Goal: Check status: Check status

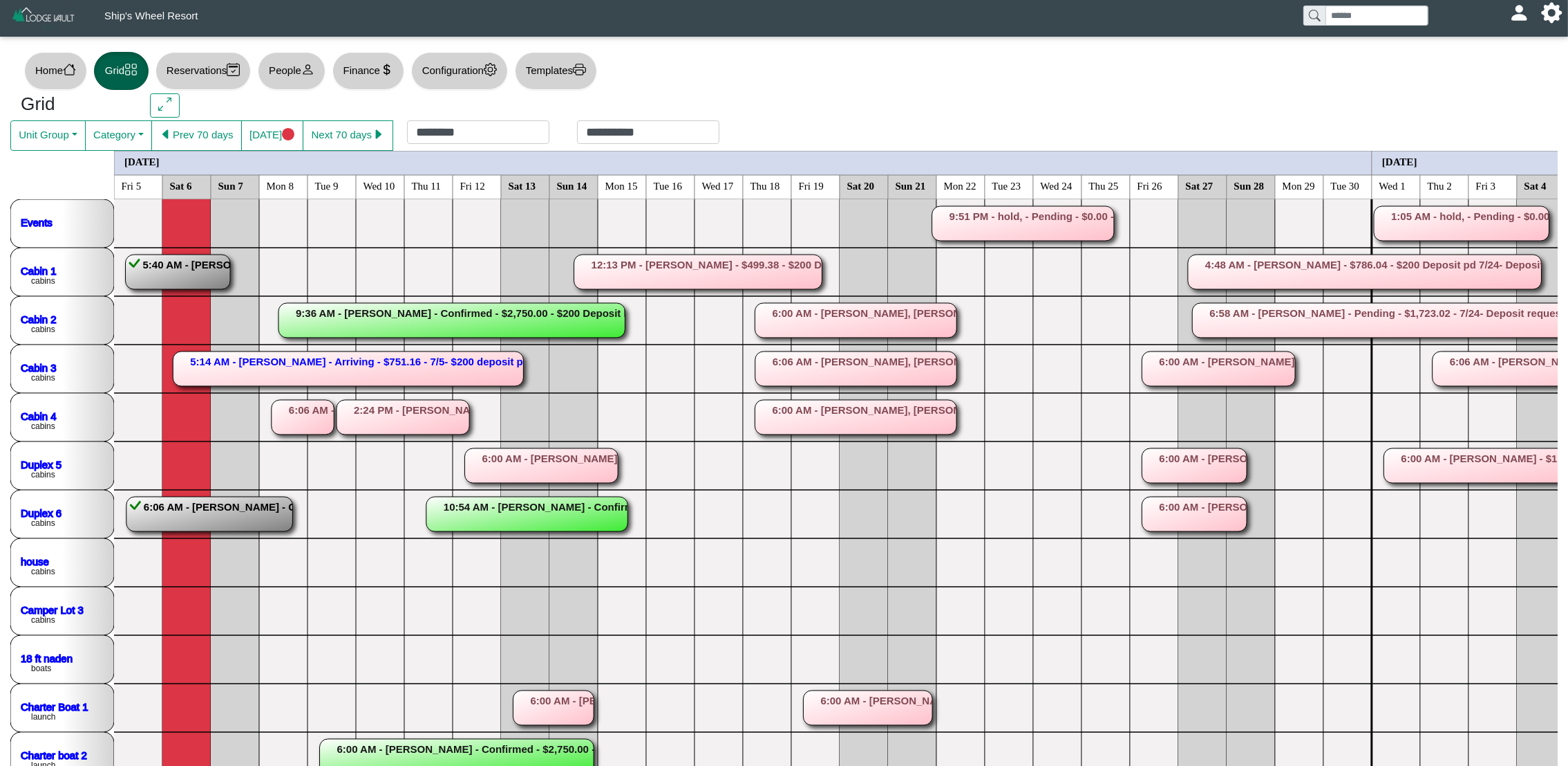
click at [1418, 269] on rect at bounding box center [1366, 271] width 354 height 34
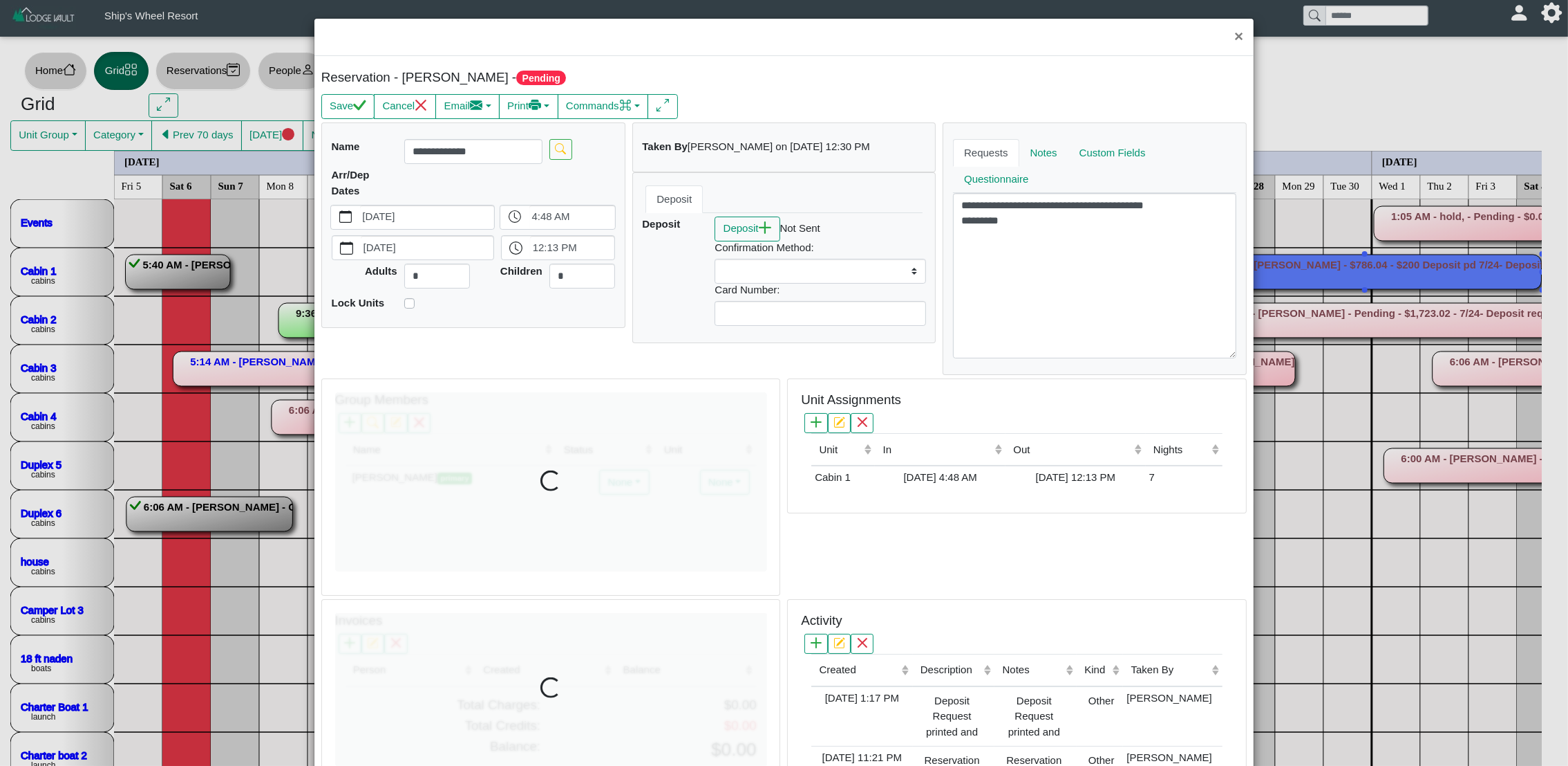
select select
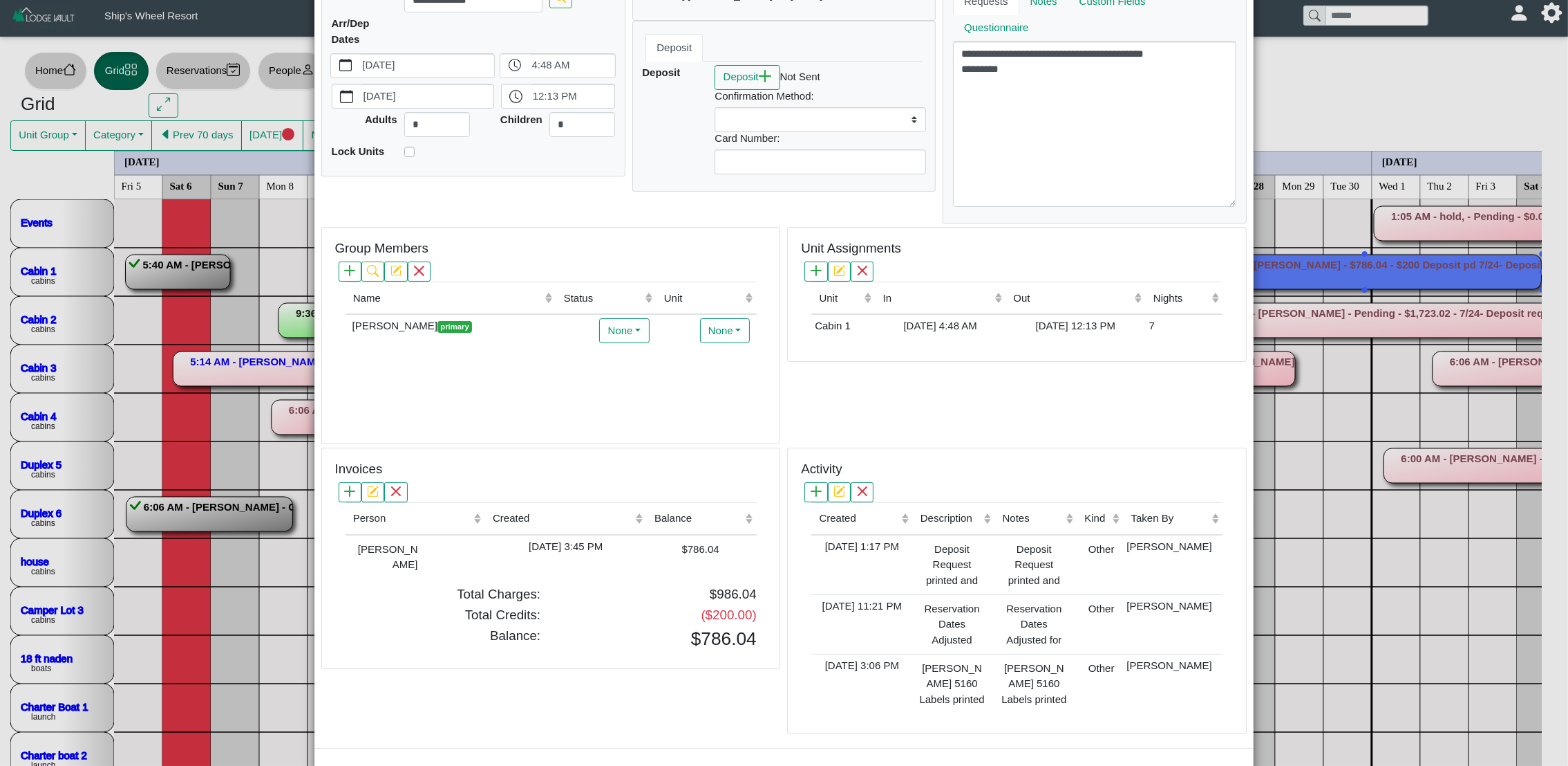
scroll to position [166, 0]
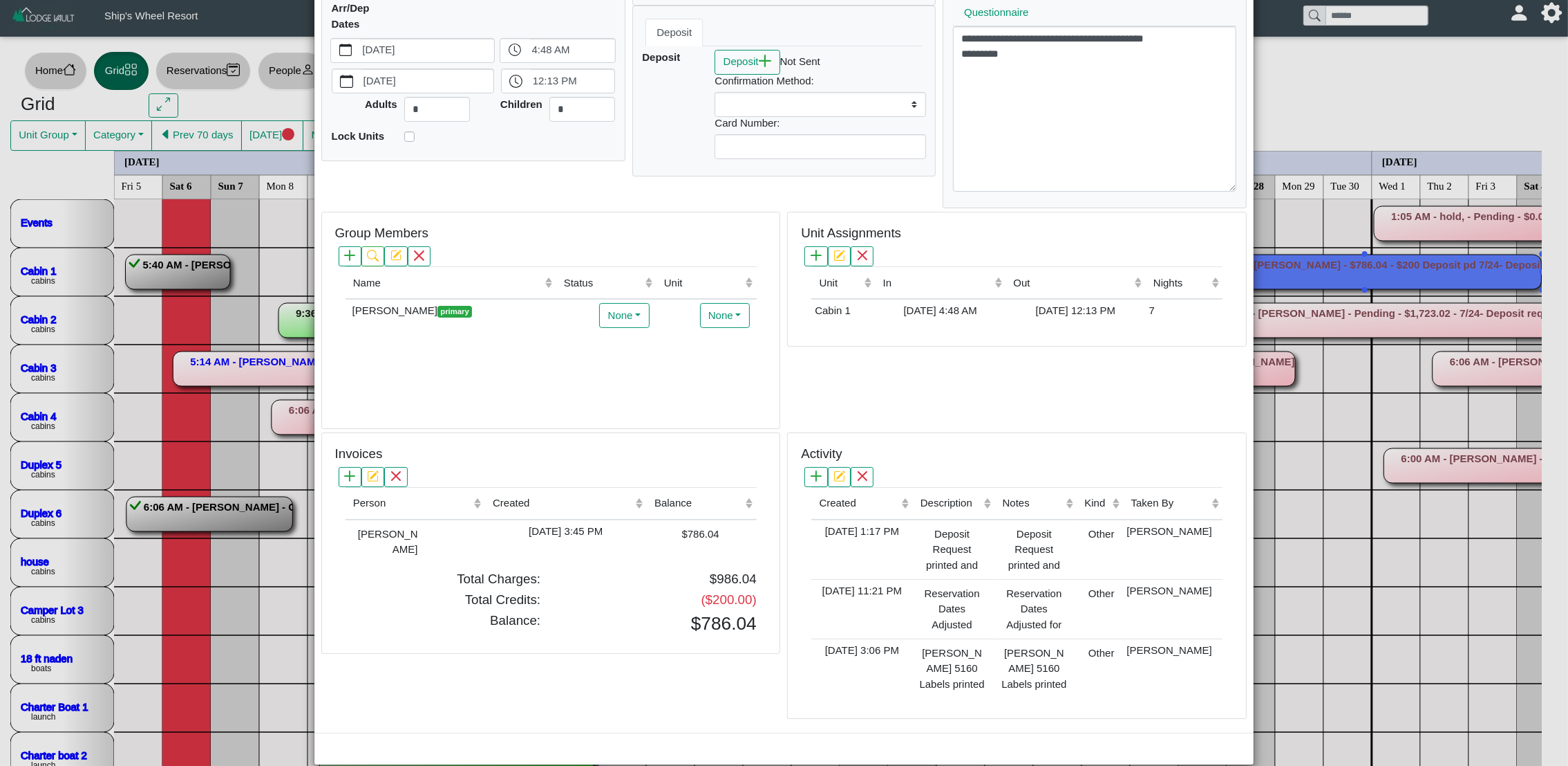
click at [1535, 201] on div "× Reservation - [PERSON_NAME] Save Cancel Email Compose New Message Group Reser…" at bounding box center [784, 383] width 1568 height 766
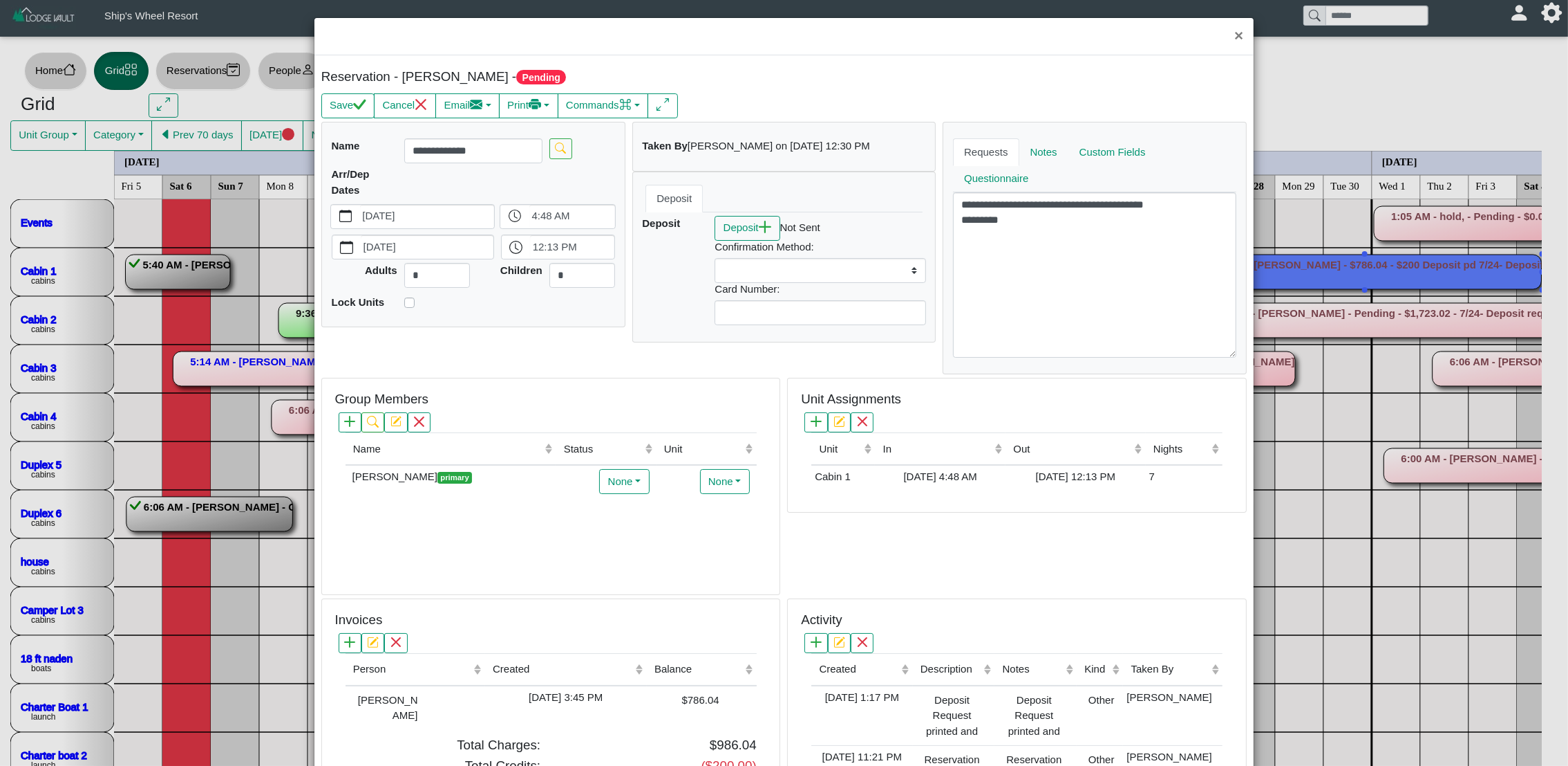
scroll to position [0, 0]
click at [1225, 33] on button "×" at bounding box center [1238, 37] width 30 height 37
select select
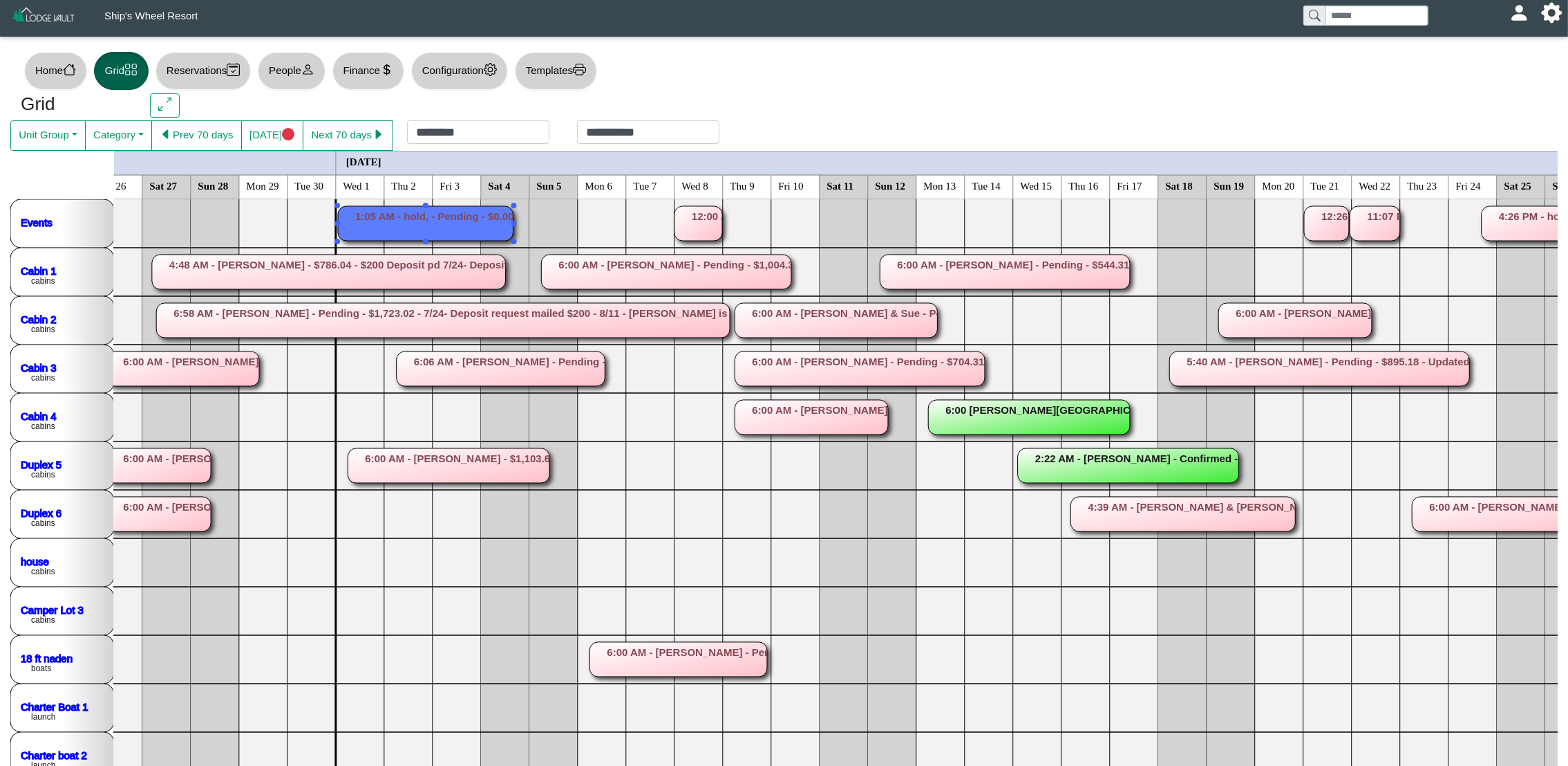
click at [425, 226] on rect at bounding box center [425, 223] width 175 height 34
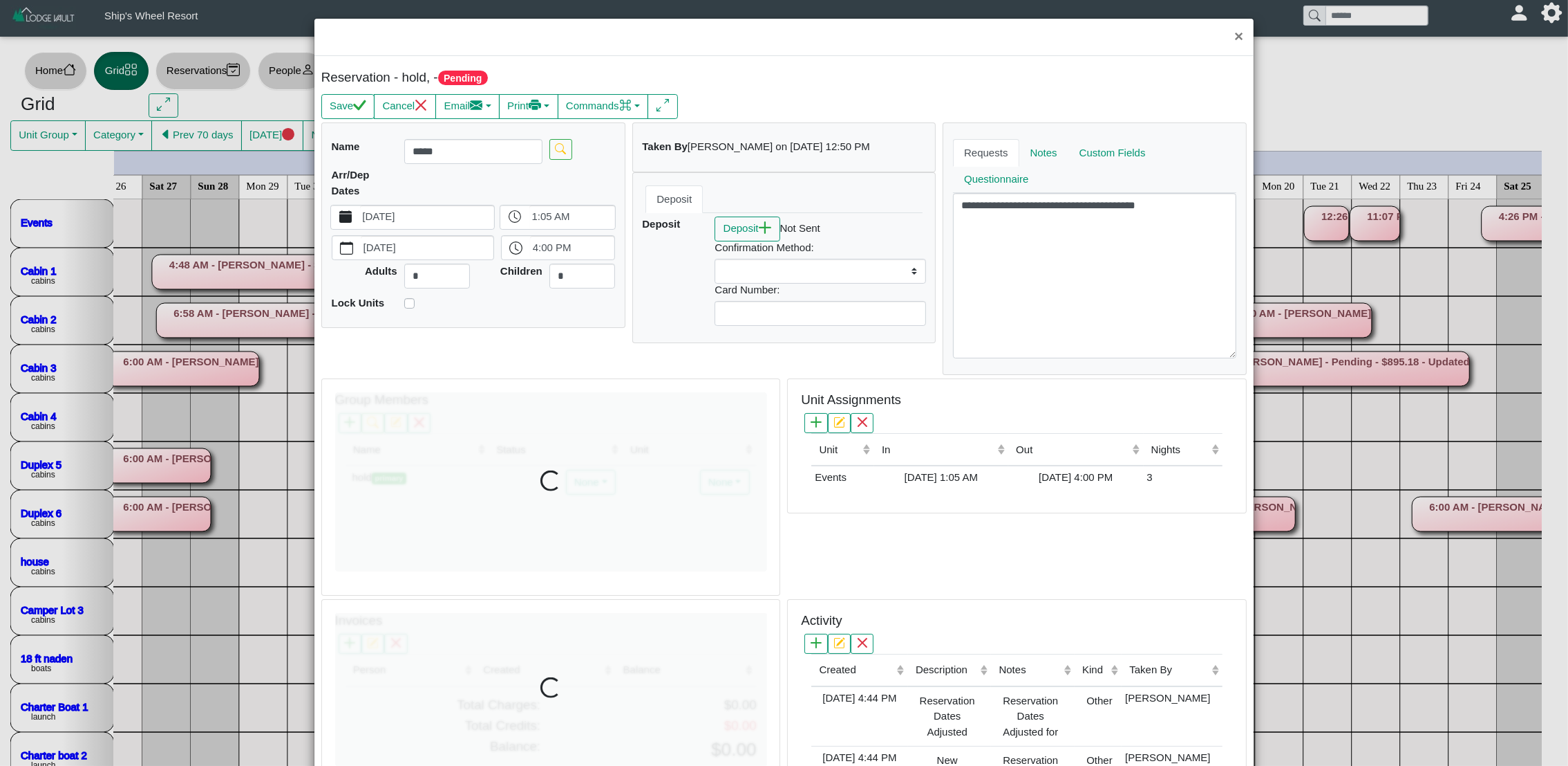
select select
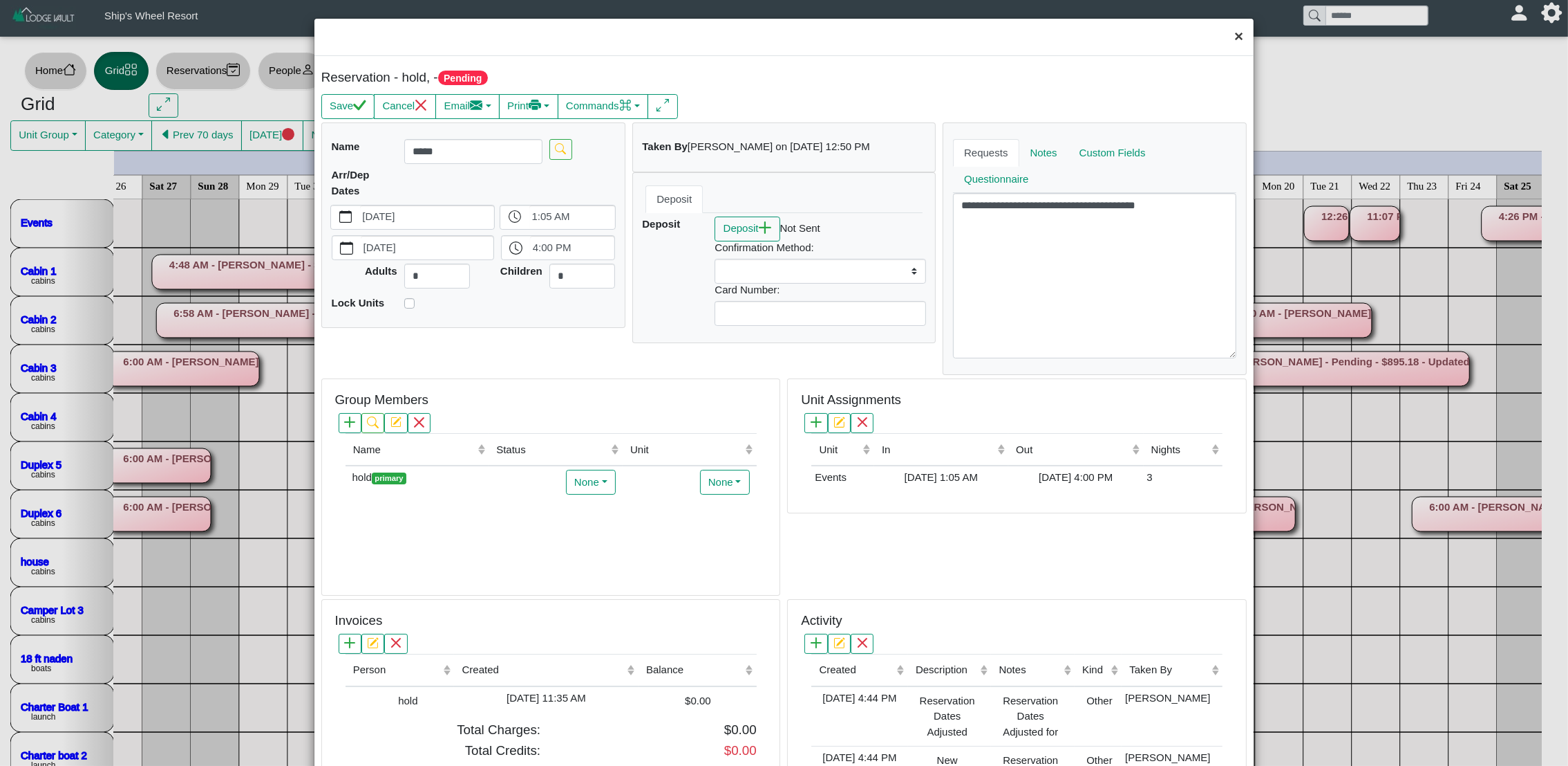
click at [1229, 38] on button "×" at bounding box center [1238, 37] width 30 height 37
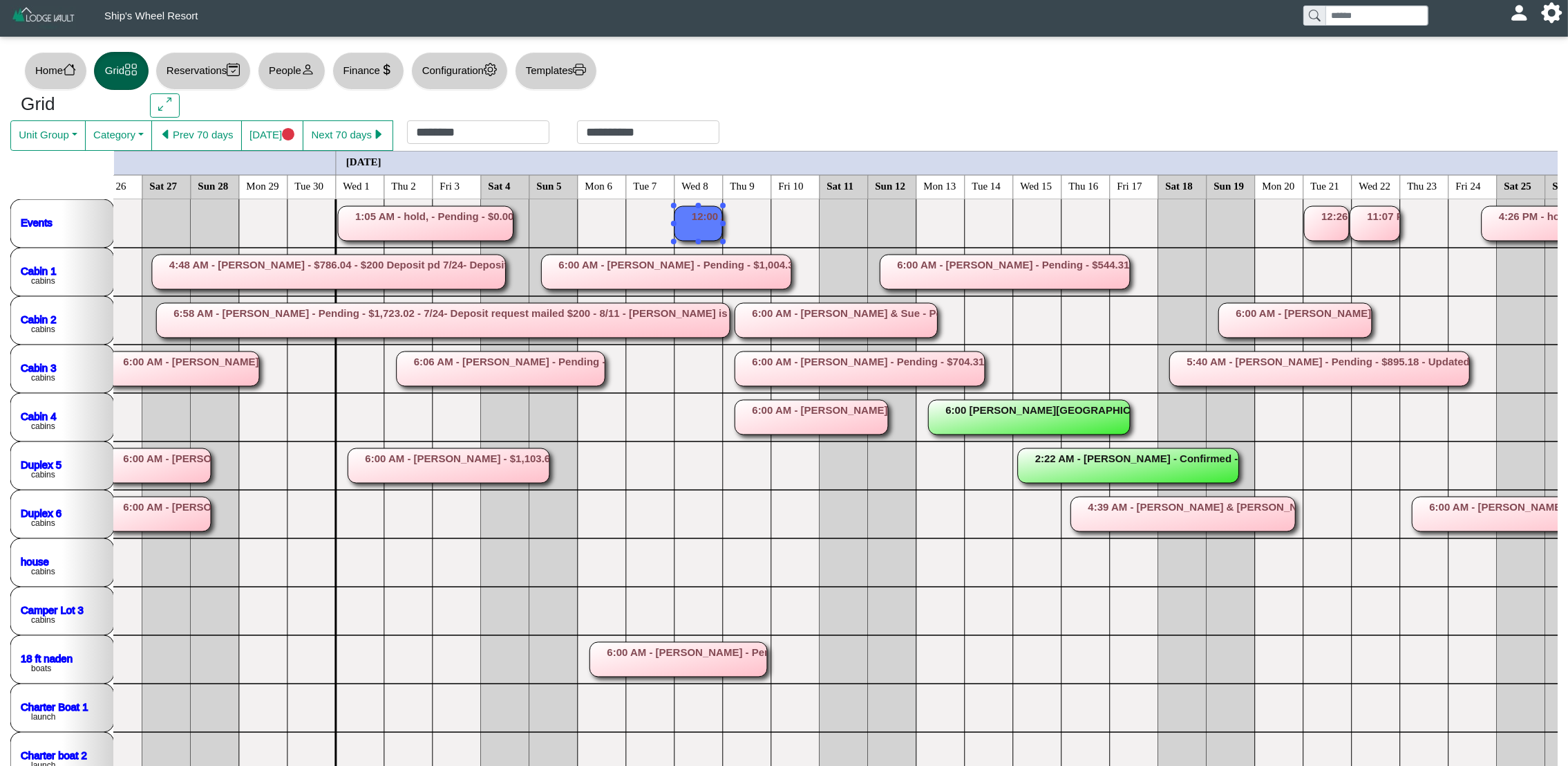
click at [702, 217] on rect at bounding box center [698, 223] width 48 height 34
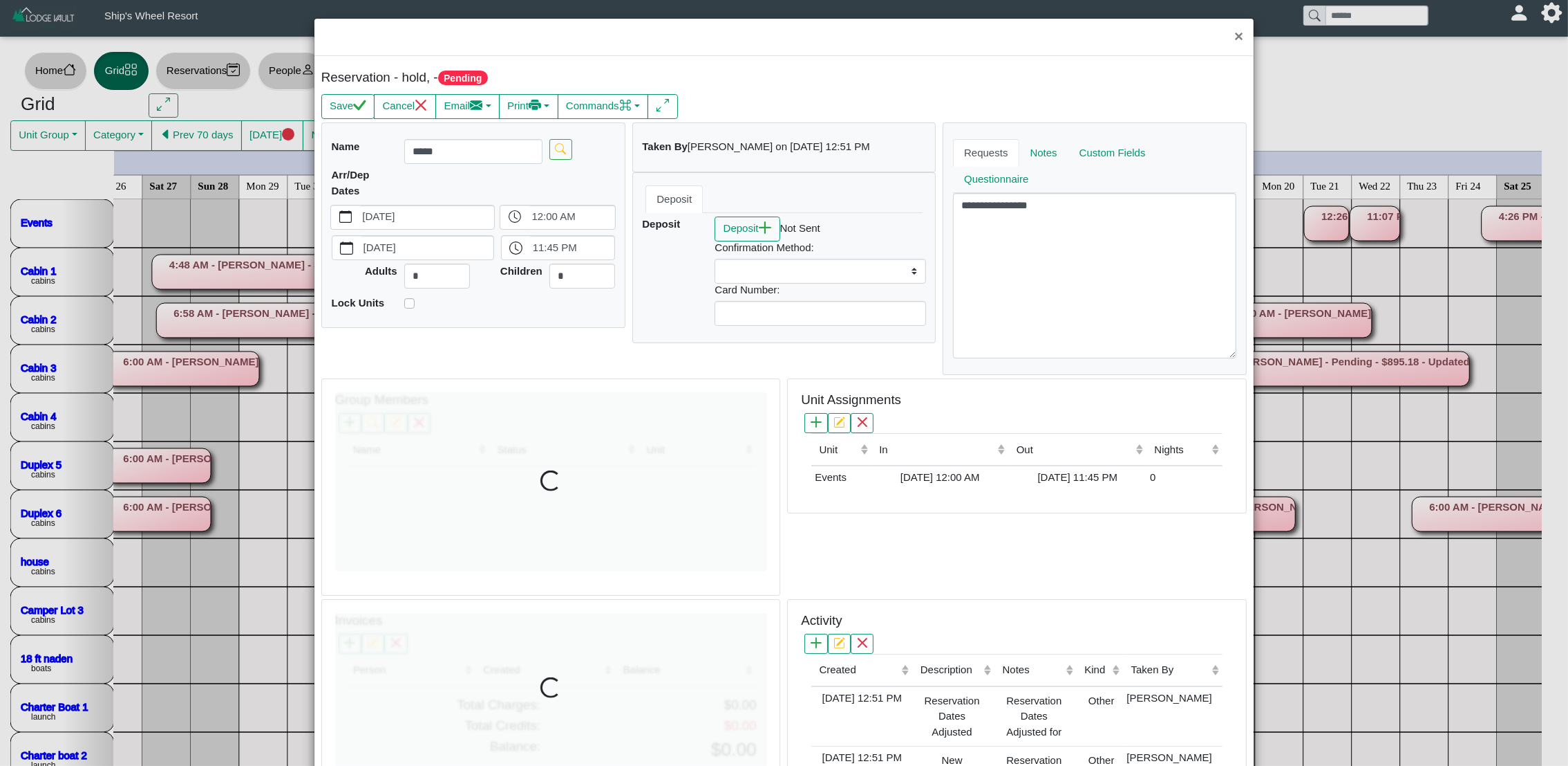
select select
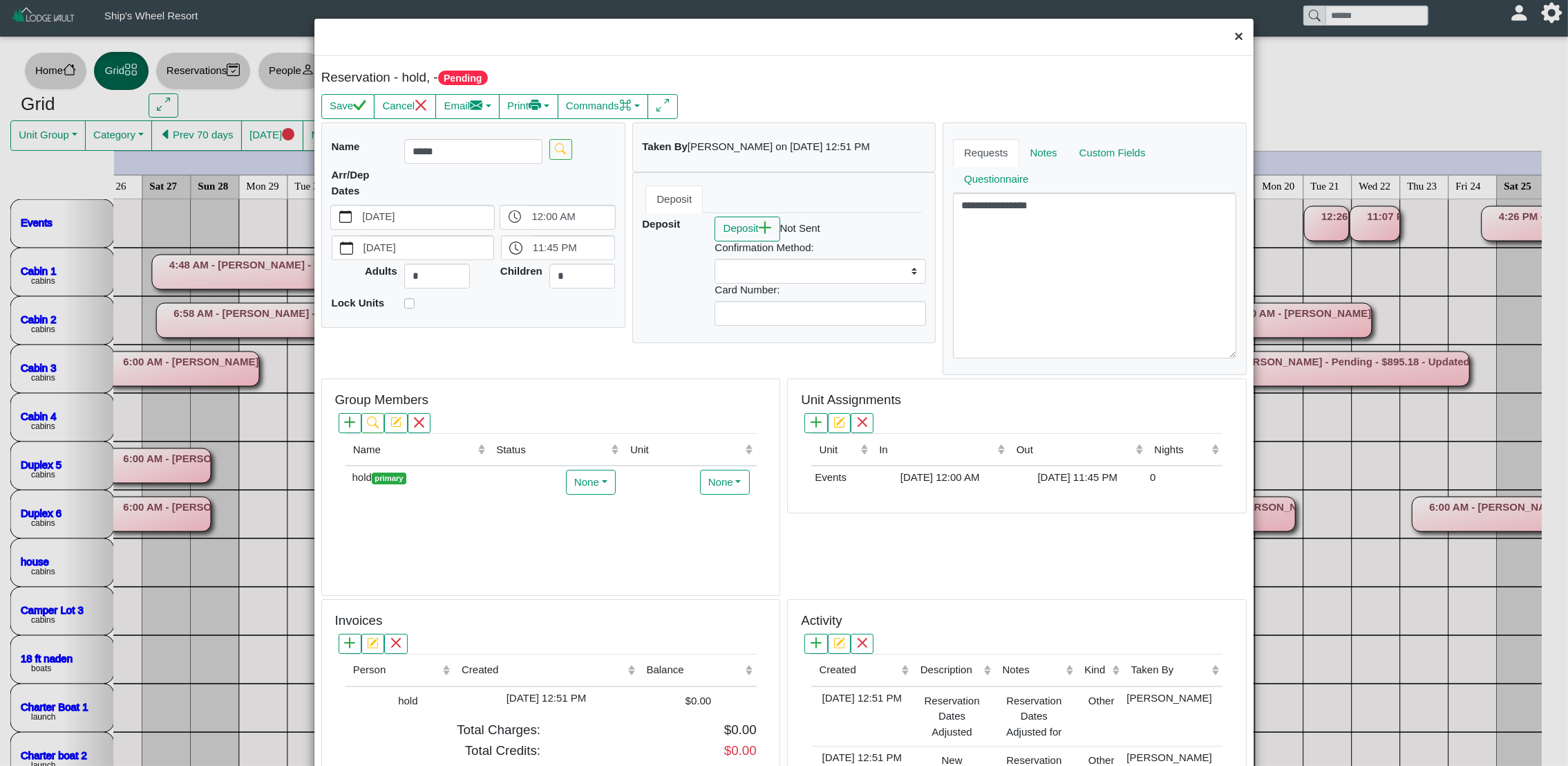
click at [1224, 38] on button "×" at bounding box center [1238, 37] width 30 height 37
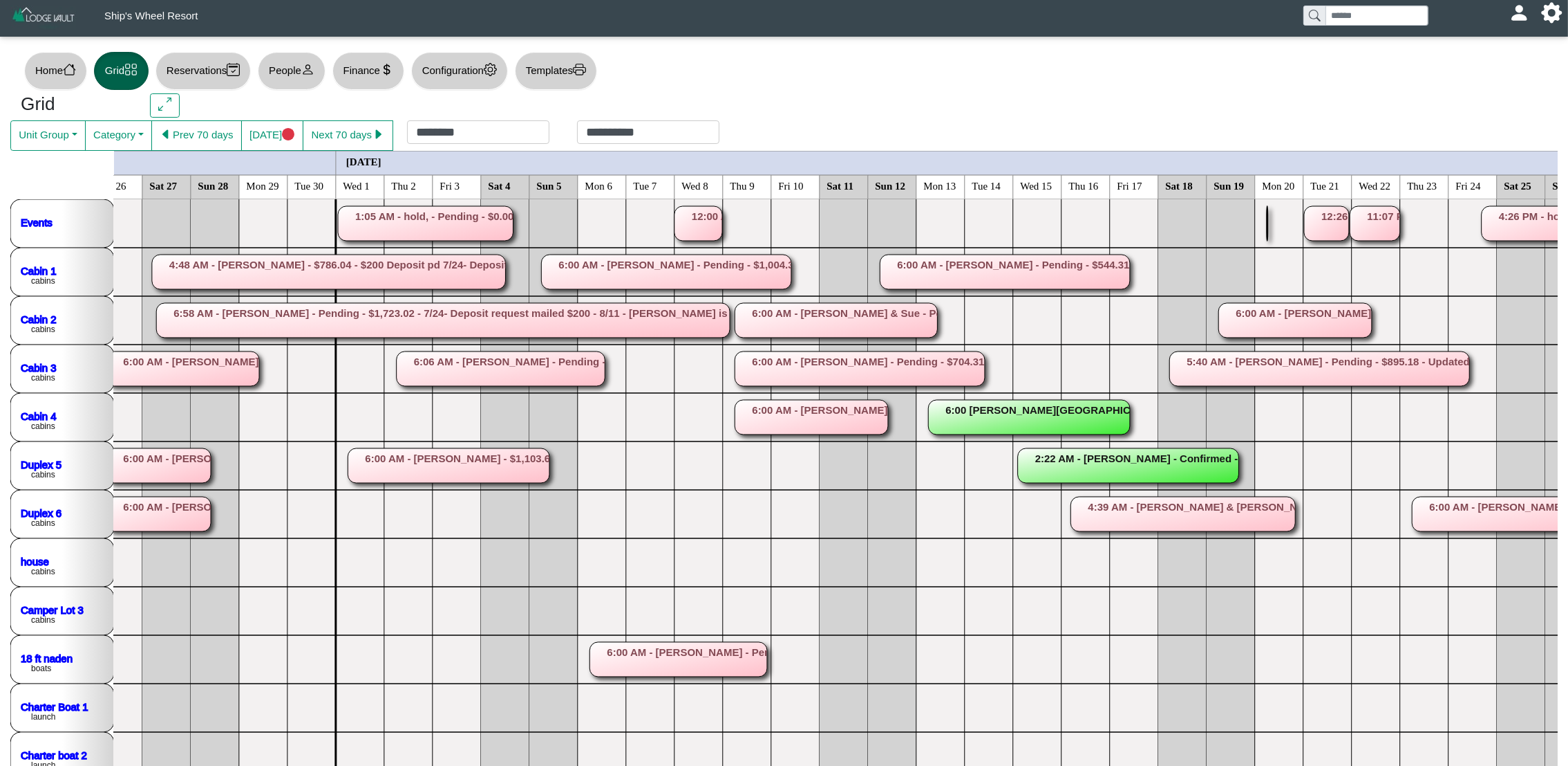
click at [1271, 231] on icon "5:40 AM - [PERSON_NAME] - Checked In - $452.59 - Lodging Only - No Dock Slip 5 …" at bounding box center [771, 780] width 3387 height 1162
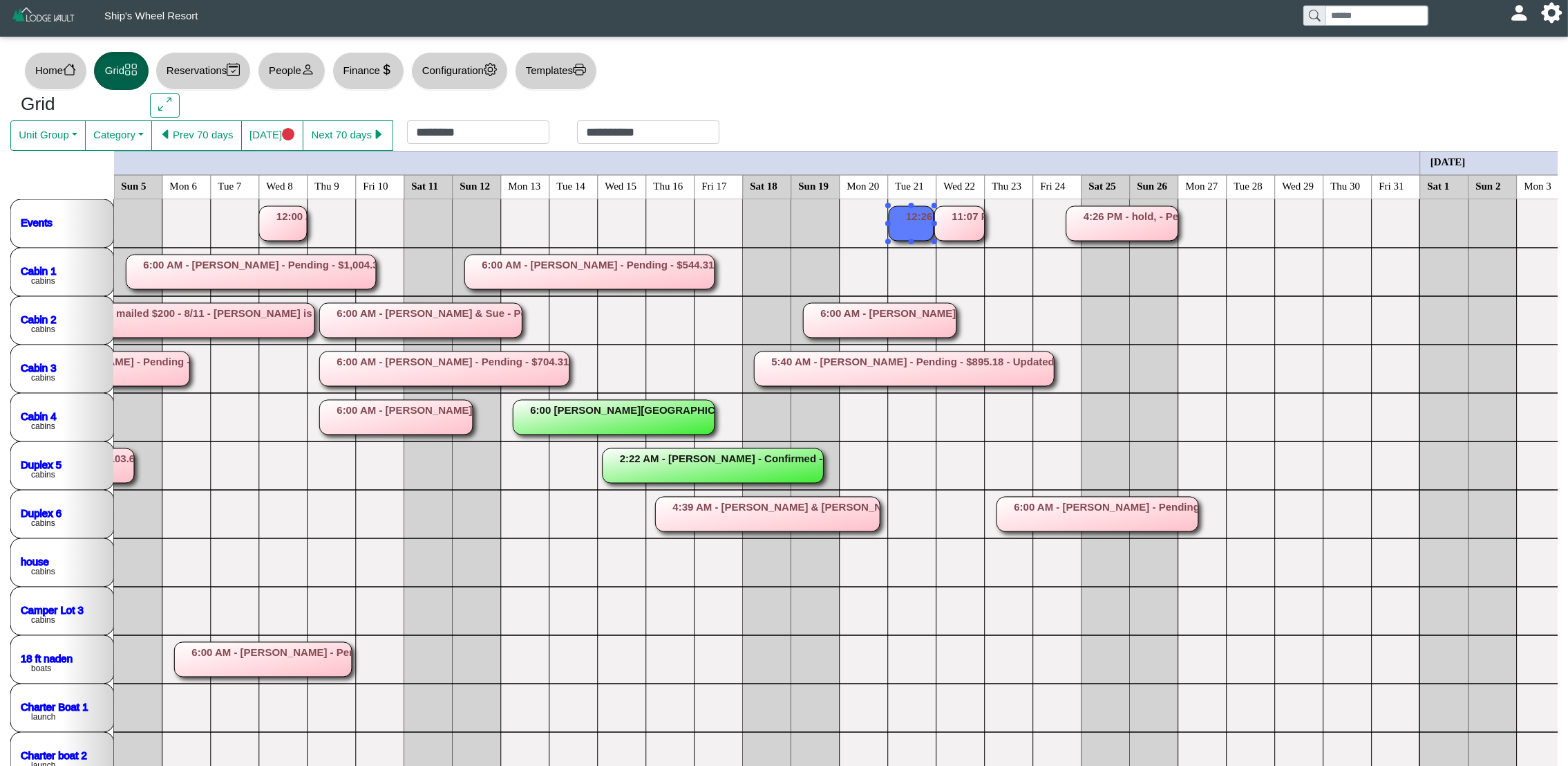
click at [911, 229] on rect at bounding box center [911, 223] width 45 height 34
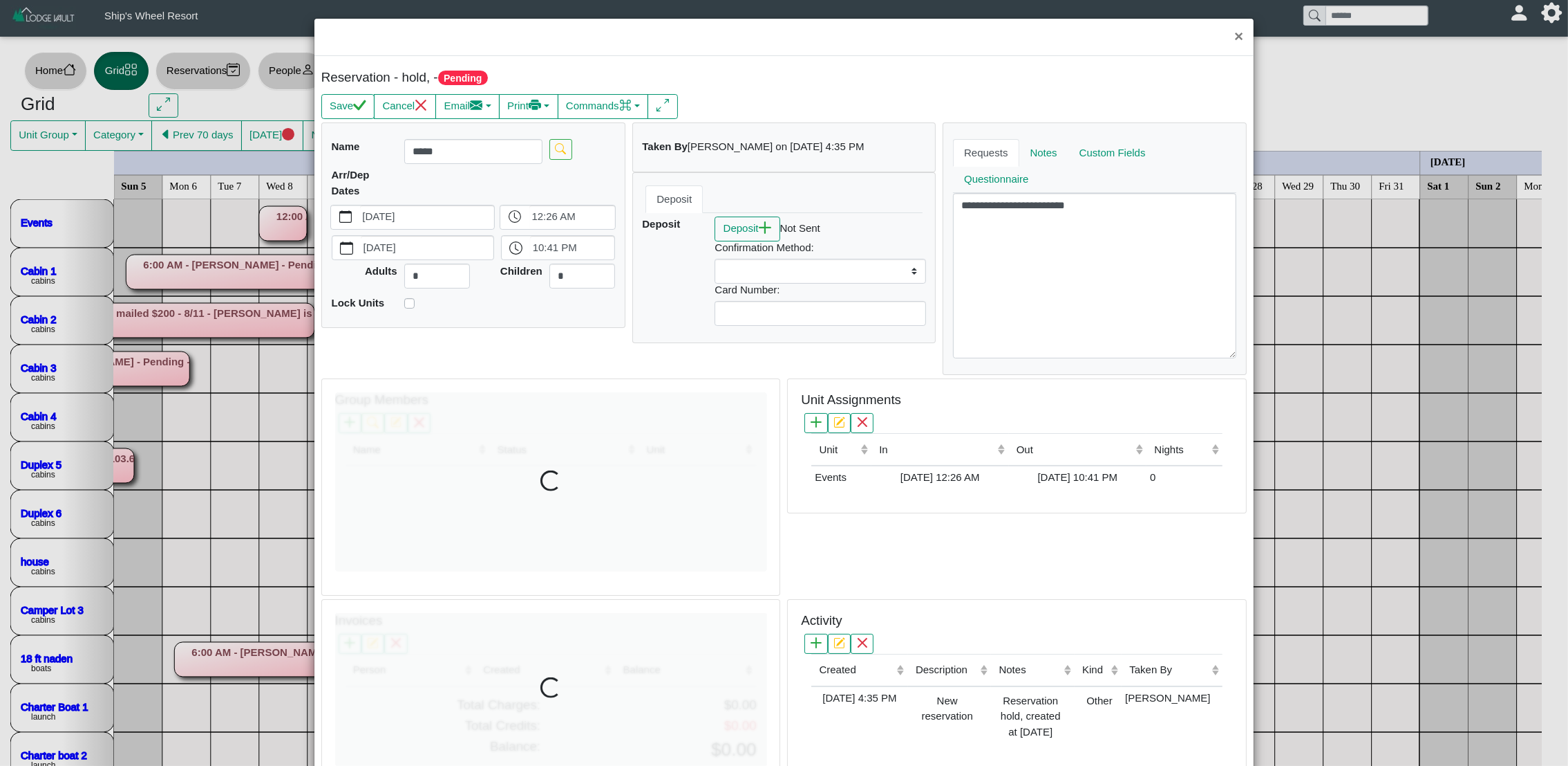
select select
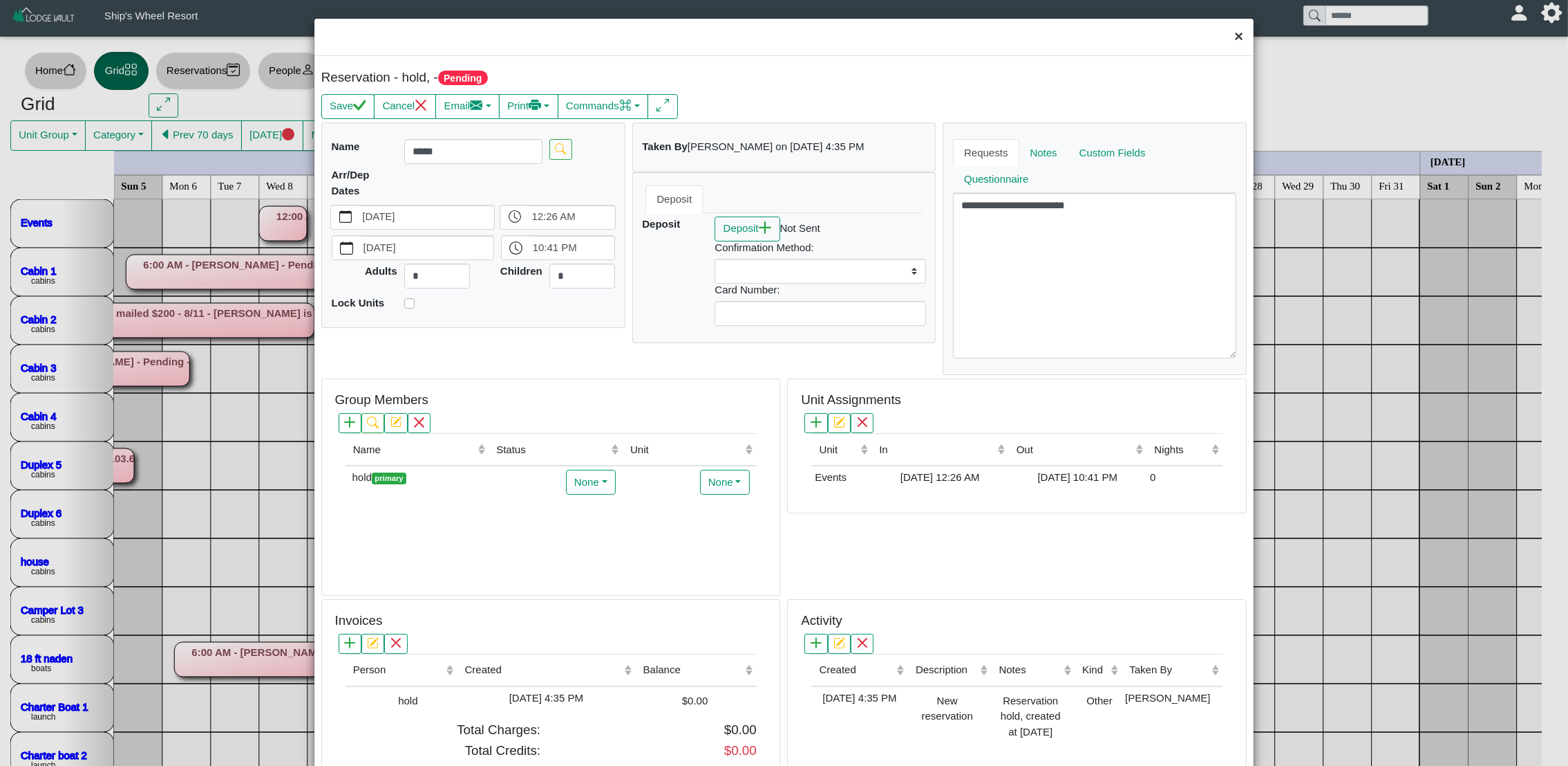
click at [1224, 39] on button "×" at bounding box center [1238, 37] width 30 height 37
select select
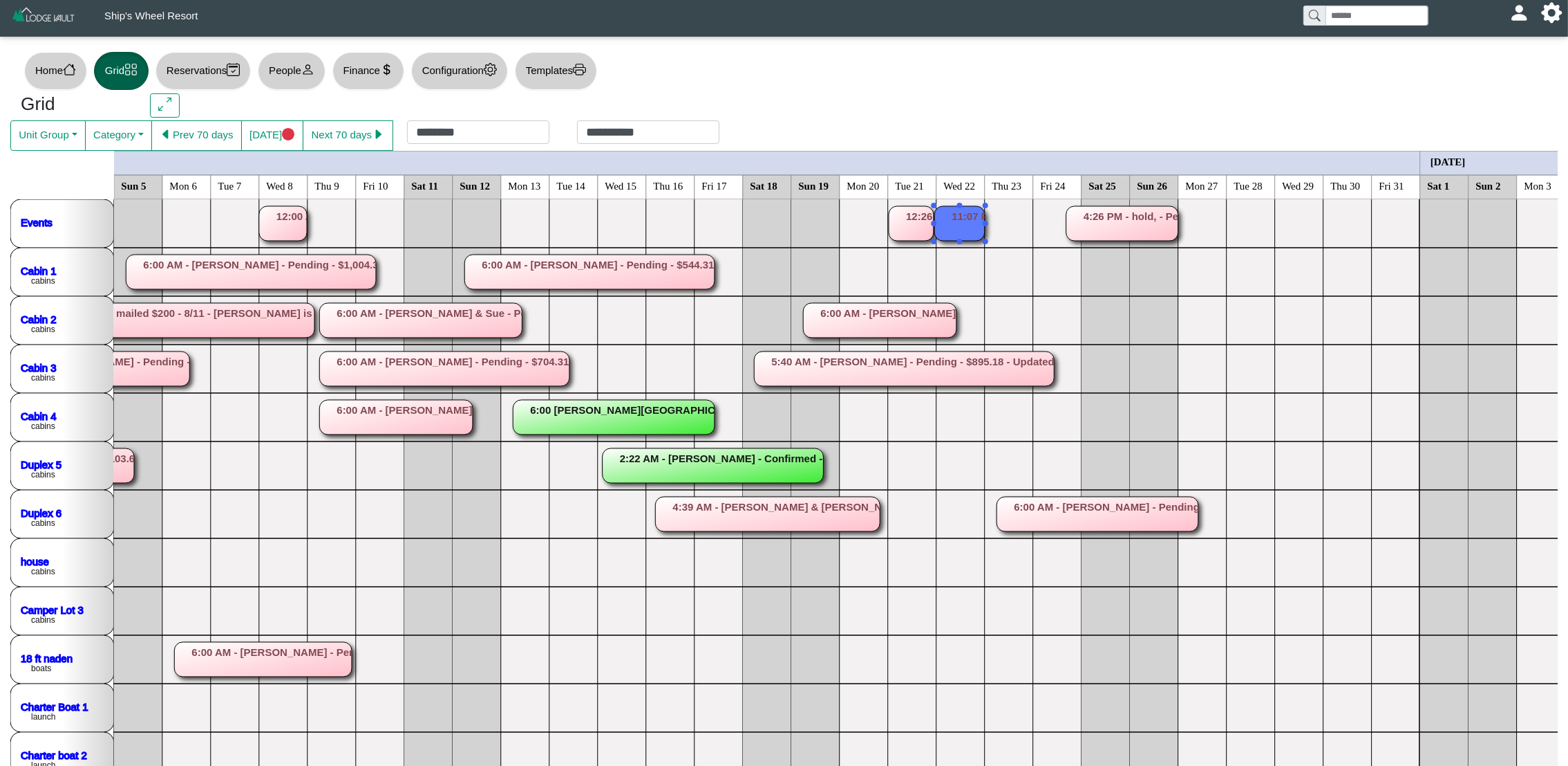
click at [971, 227] on rect at bounding box center [960, 223] width 51 height 34
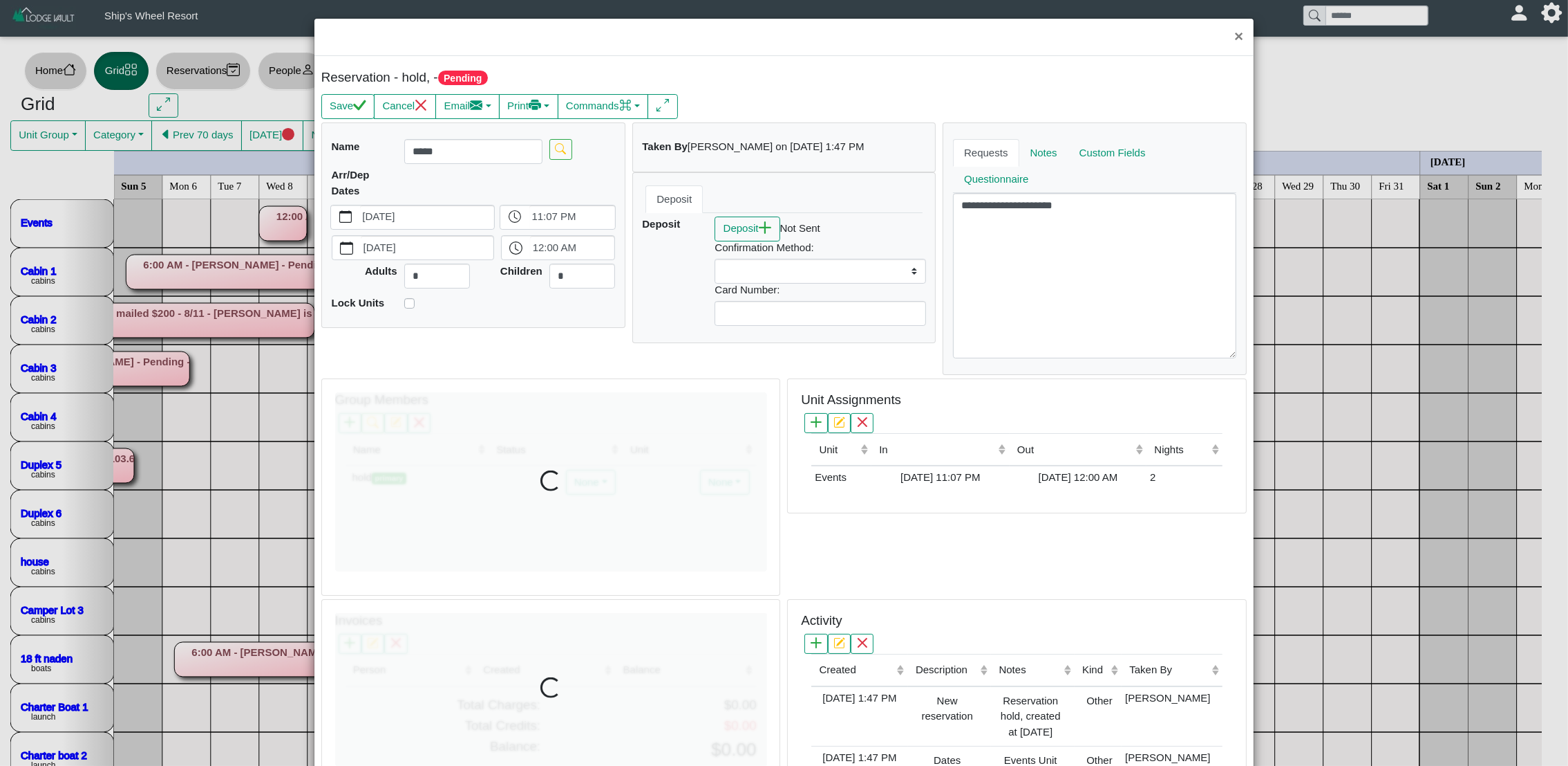
select select
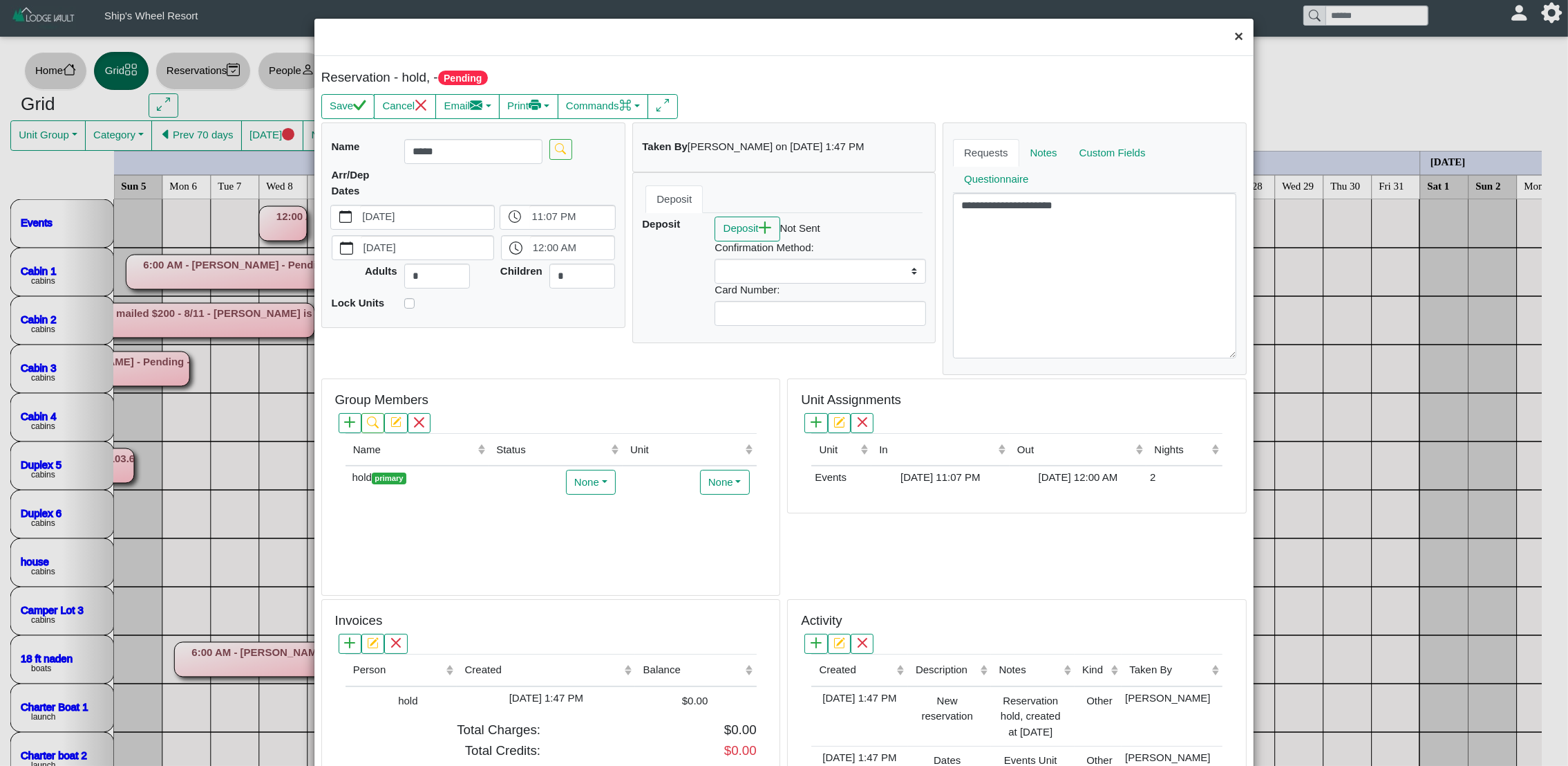
click at [1225, 34] on button "×" at bounding box center [1238, 37] width 30 height 37
select select
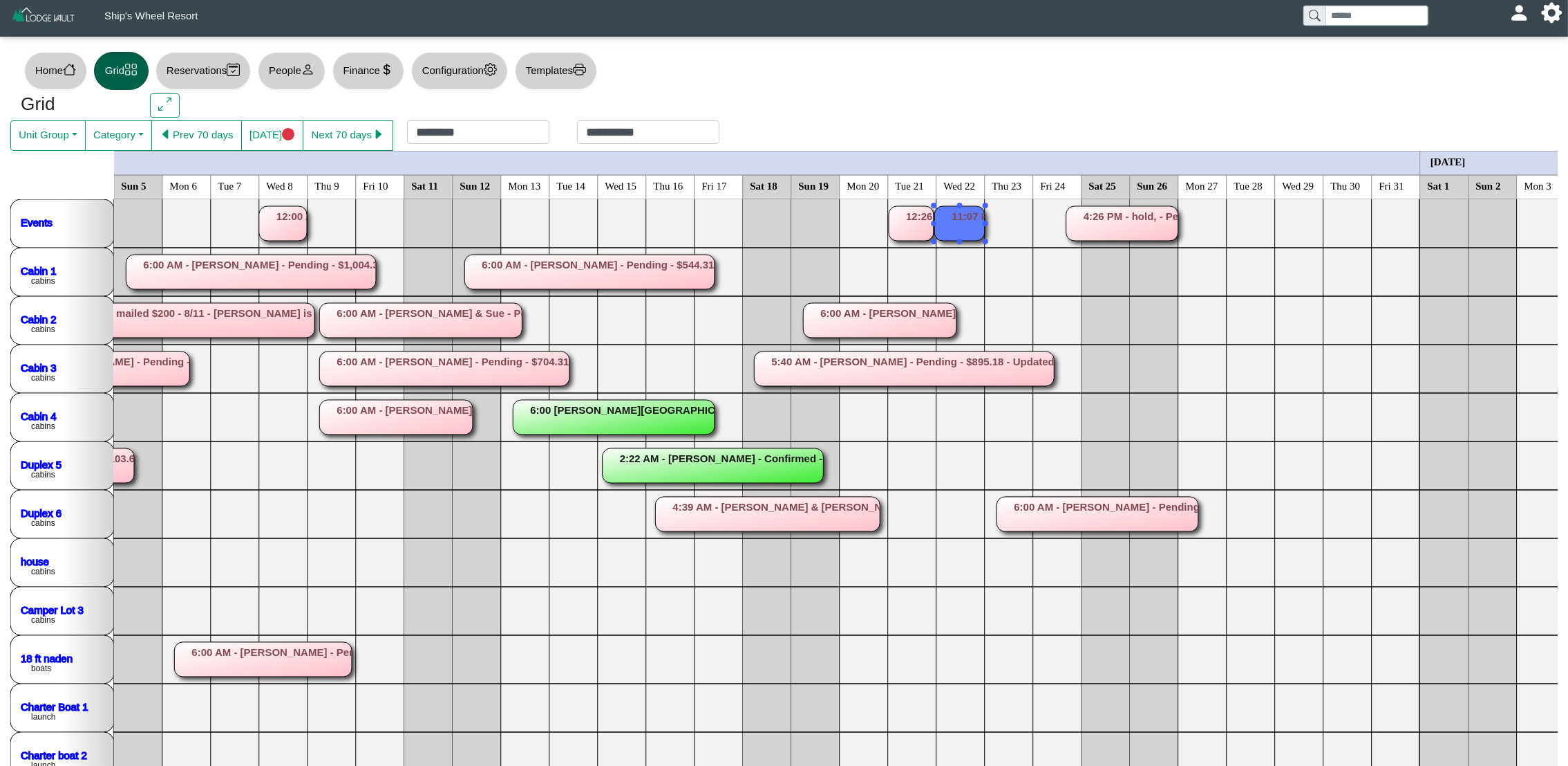
click at [977, 232] on rect at bounding box center [960, 223] width 51 height 34
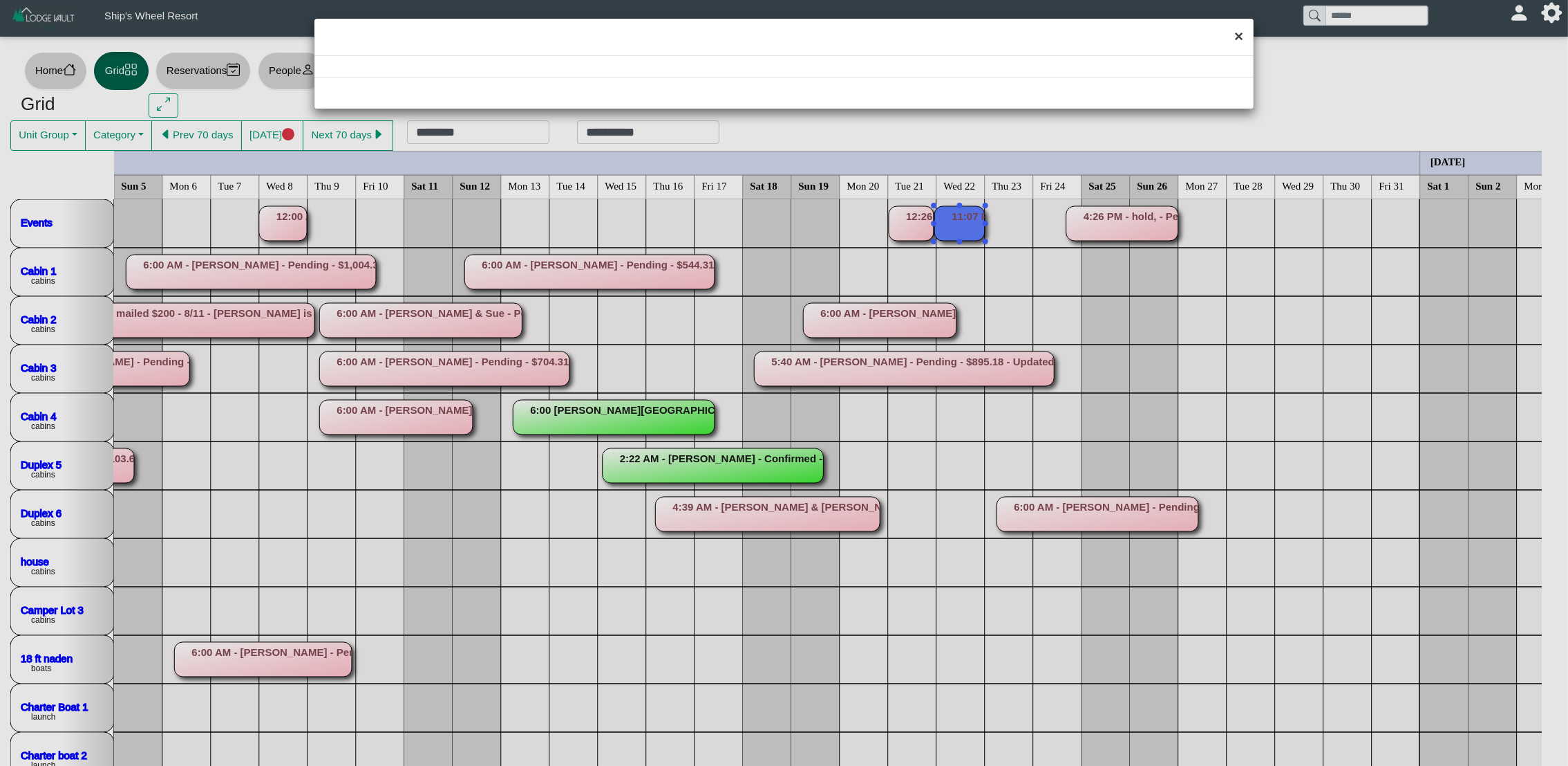
click at [1242, 37] on button "×" at bounding box center [1238, 37] width 30 height 37
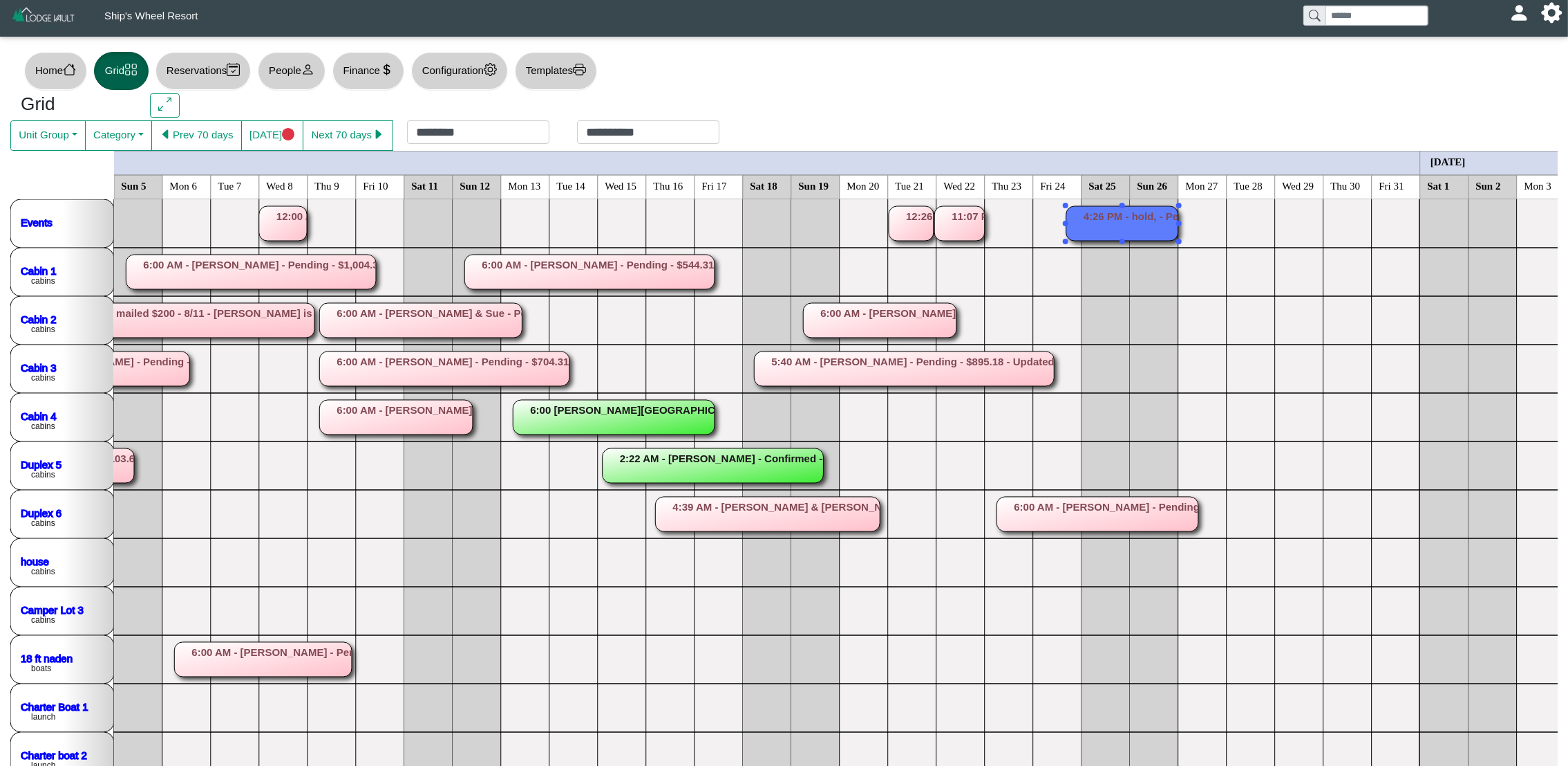
click at [1148, 226] on rect at bounding box center [1122, 223] width 112 height 34
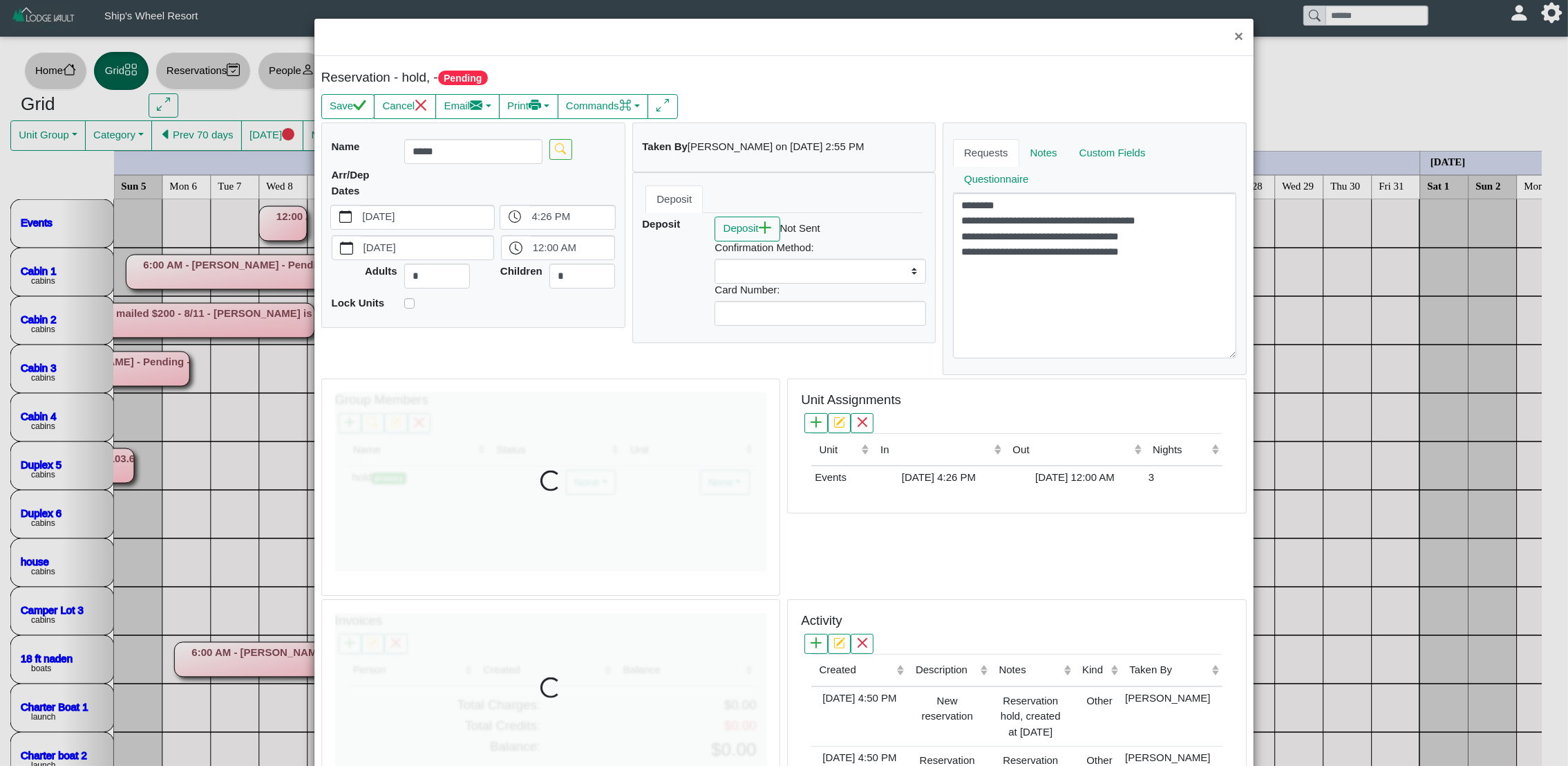
select select
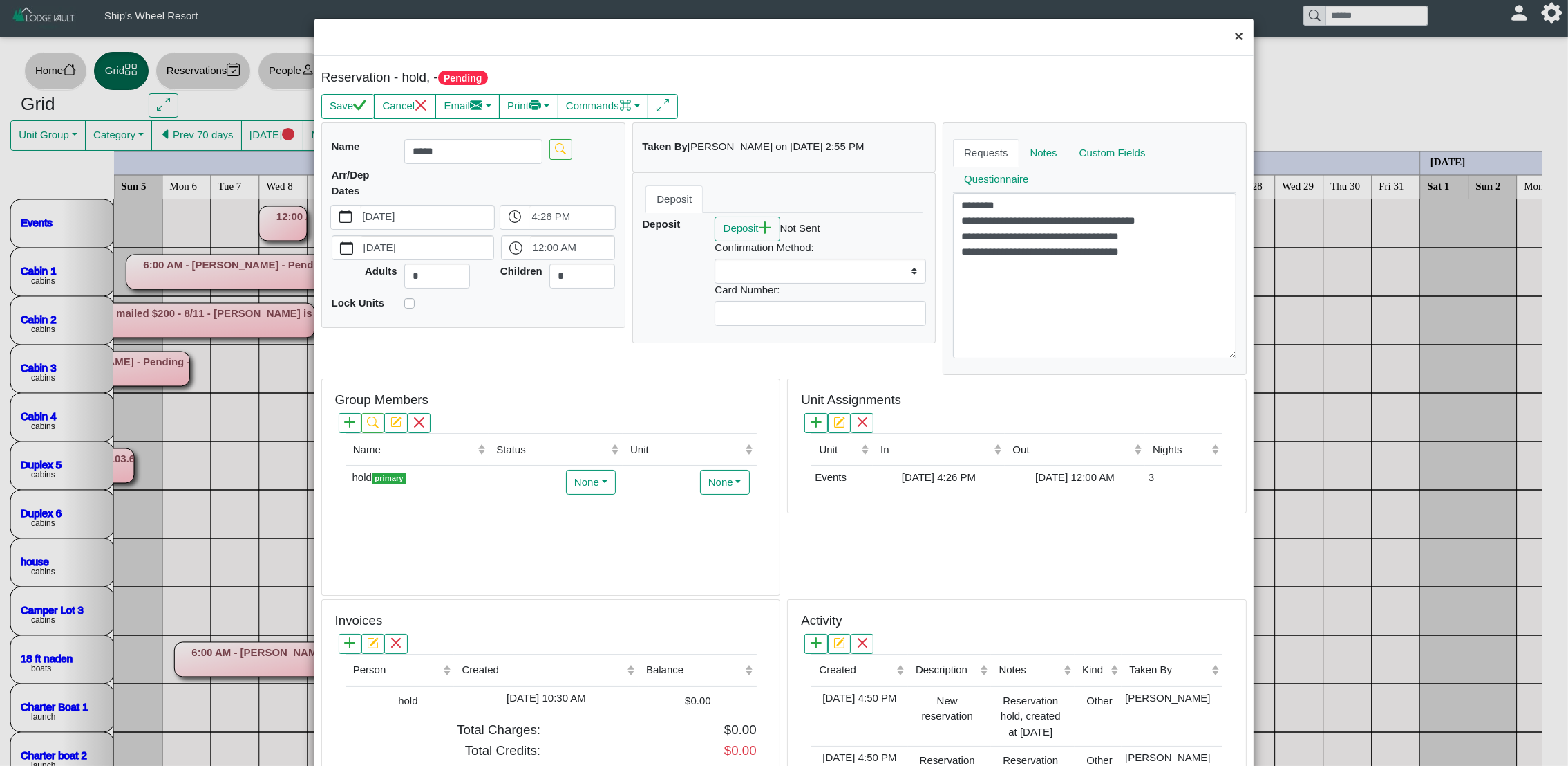
click at [1224, 41] on button "×" at bounding box center [1238, 37] width 30 height 37
select select
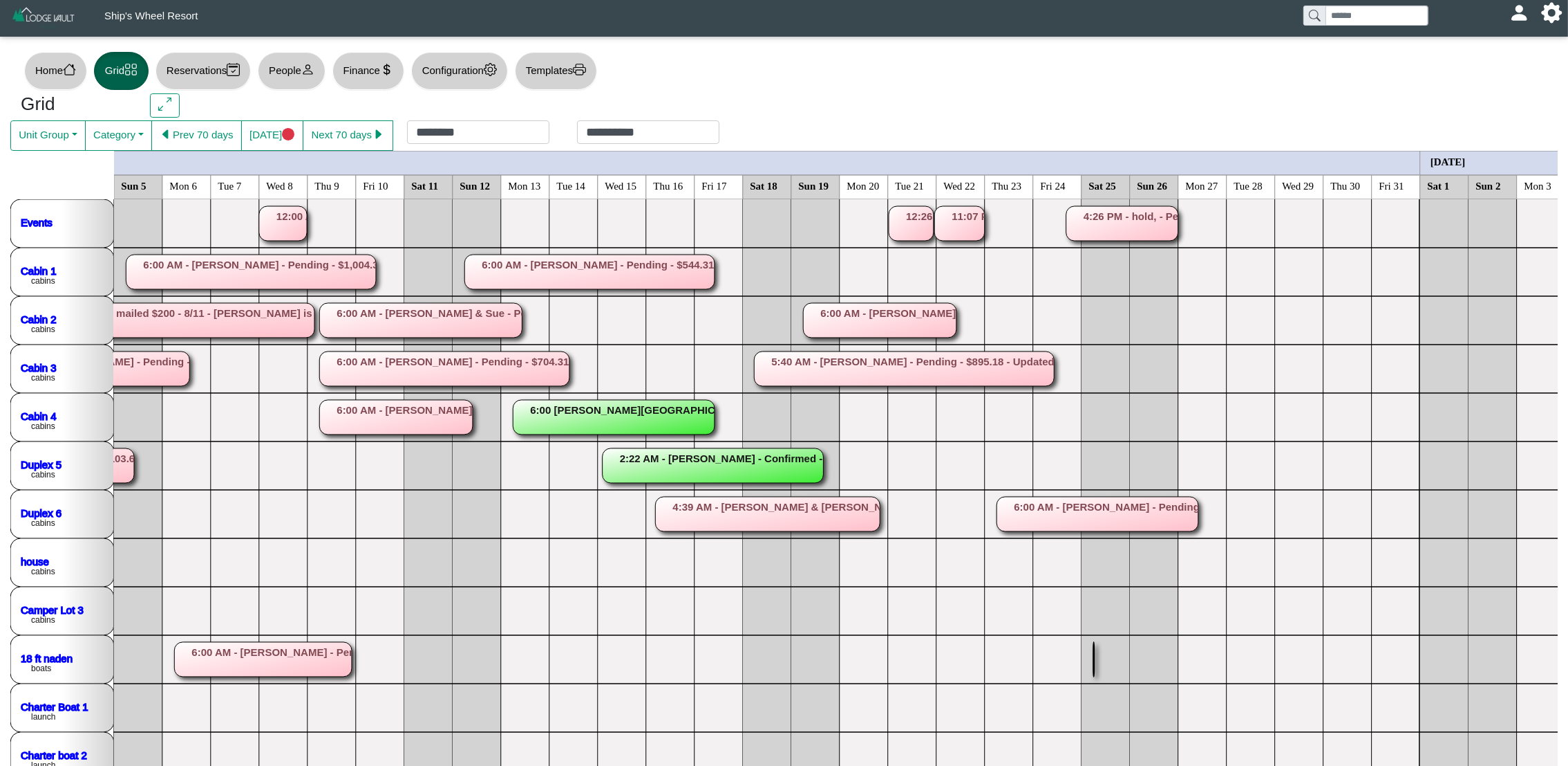
drag, startPoint x: 1125, startPoint y: 721, endPoint x: 1205, endPoint y: 783, distance: 101.2
click at [1205, 765] on html "**********" at bounding box center [784, 589] width 1568 height 1178
